Goal: Share content: Share content

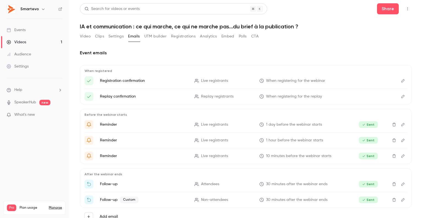
click at [89, 37] on button "Video" at bounding box center [85, 36] width 11 height 9
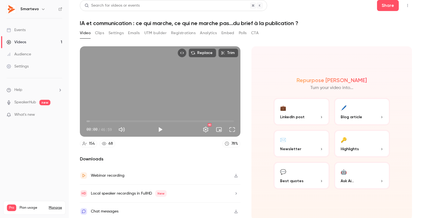
scroll to position [4, 0]
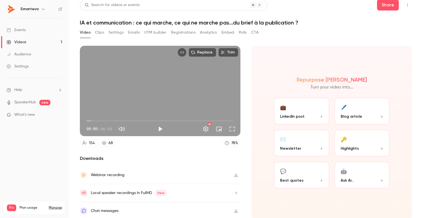
click at [202, 93] on div "Replace Trim 00:00 00:00 / 46:59 HD" at bounding box center [160, 91] width 161 height 90
click at [202, 93] on div "Replace Trim 00:01 00:01 / 46:59 HD" at bounding box center [160, 91] width 161 height 90
type input "***"
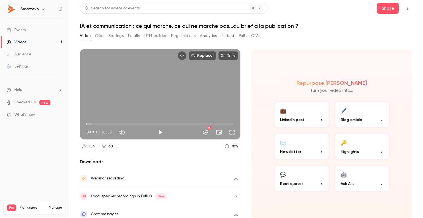
scroll to position [0, 0]
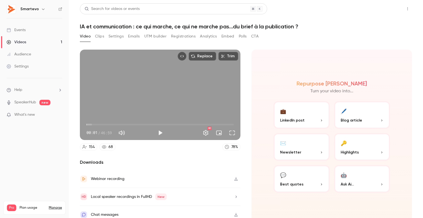
click at [389, 10] on button "Share" at bounding box center [388, 8] width 22 height 11
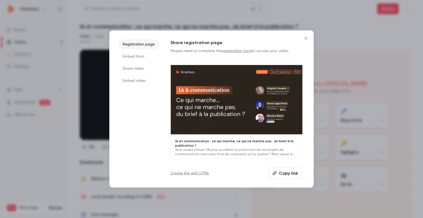
click at [137, 54] on li "Embed form" at bounding box center [138, 56] width 41 height 10
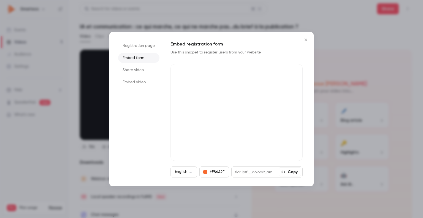
click at [134, 72] on li "Share video" at bounding box center [138, 70] width 41 height 10
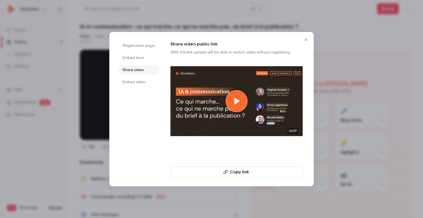
click at [133, 81] on li "Embed video" at bounding box center [138, 82] width 41 height 10
click at [134, 71] on li "Share video" at bounding box center [138, 70] width 41 height 10
click at [132, 79] on li "Embed video" at bounding box center [138, 82] width 41 height 10
click at [246, 173] on button "Copy embed code" at bounding box center [236, 171] width 132 height 11
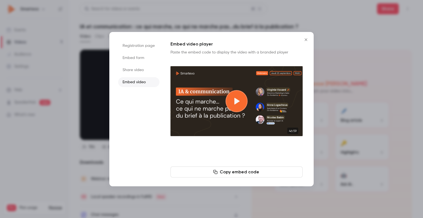
click at [138, 72] on li "Share video" at bounding box center [138, 70] width 41 height 10
click at [238, 169] on button "Copy link" at bounding box center [236, 171] width 132 height 11
